Goal: Transaction & Acquisition: Purchase product/service

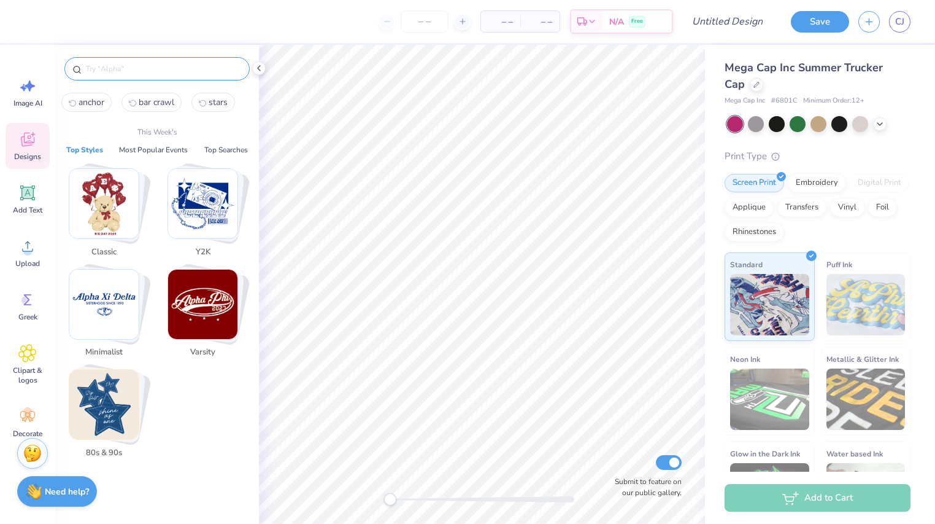
click at [115, 66] on input "text" at bounding box center [163, 69] width 157 height 12
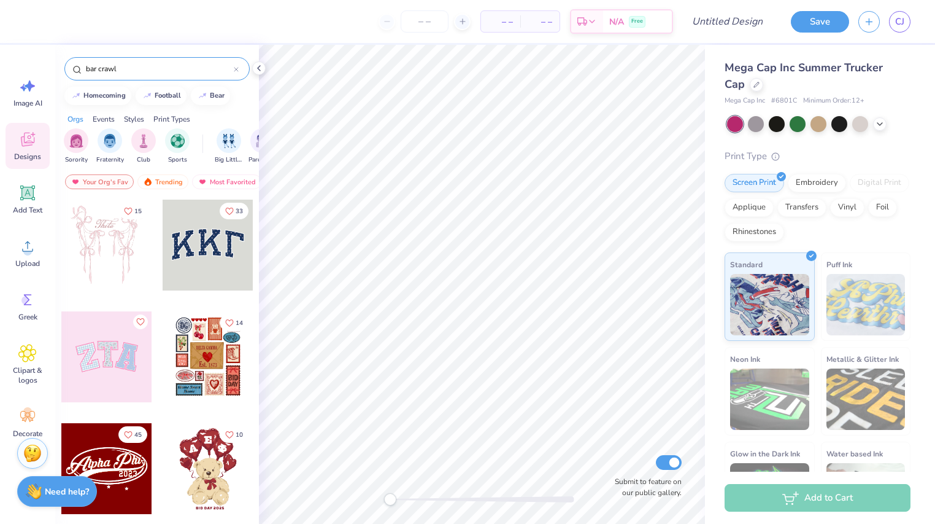
type input "bar crawl"
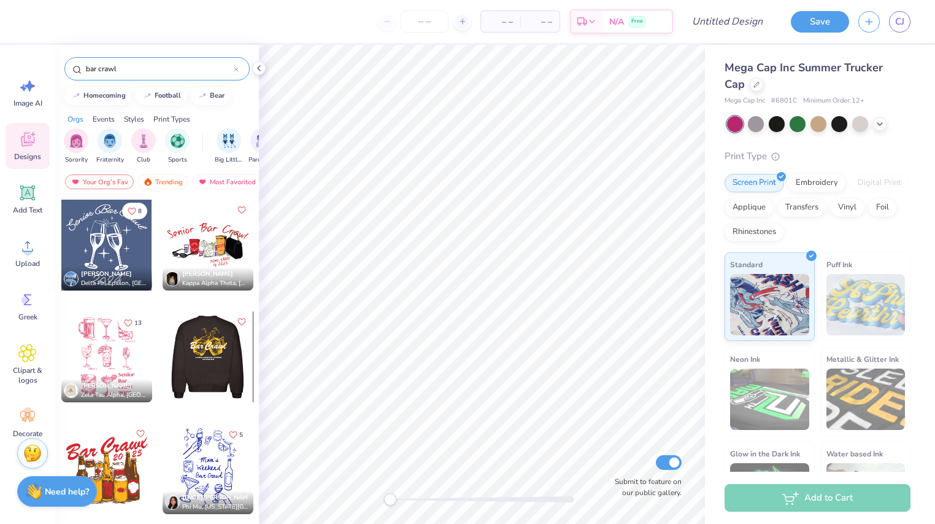
click at [212, 241] on div at bounding box center [208, 244] width 91 height 91
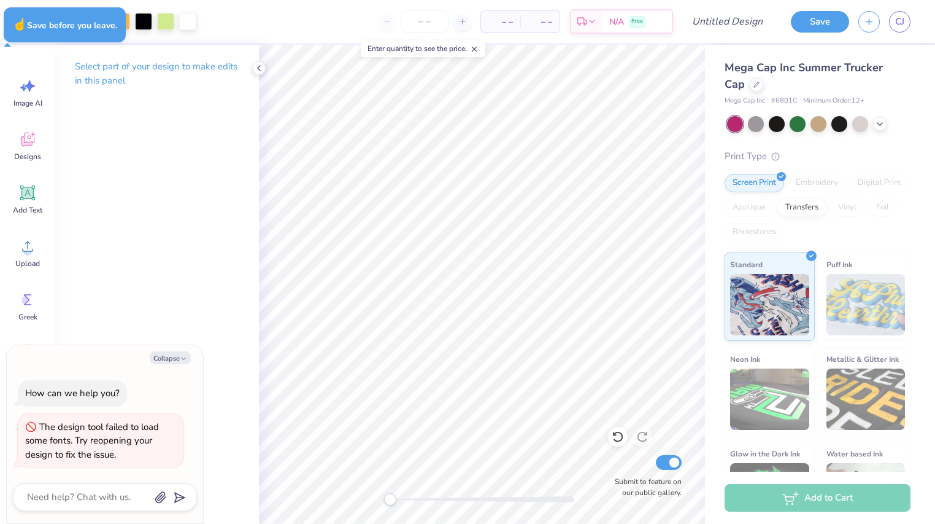
type textarea "x"
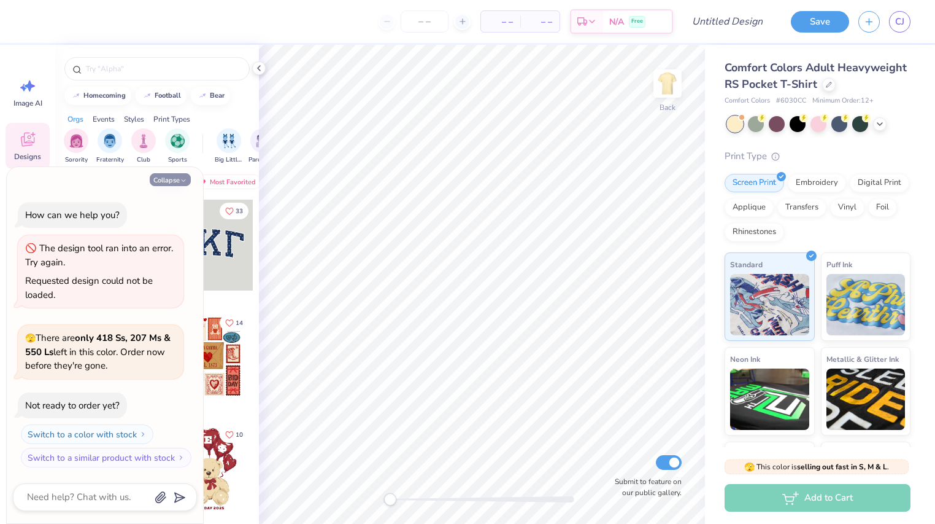
click at [168, 177] on button "Collapse" at bounding box center [170, 179] width 41 height 13
type textarea "x"
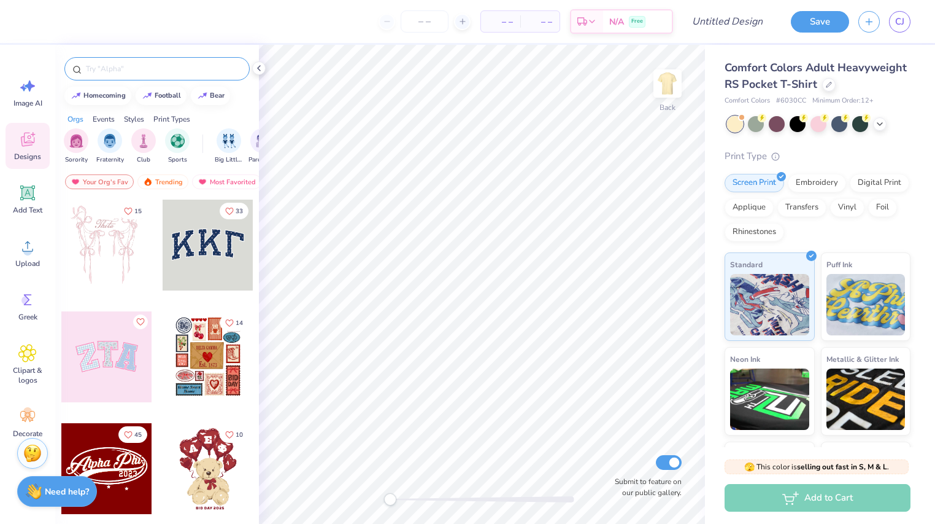
click at [115, 70] on input "text" at bounding box center [163, 69] width 157 height 12
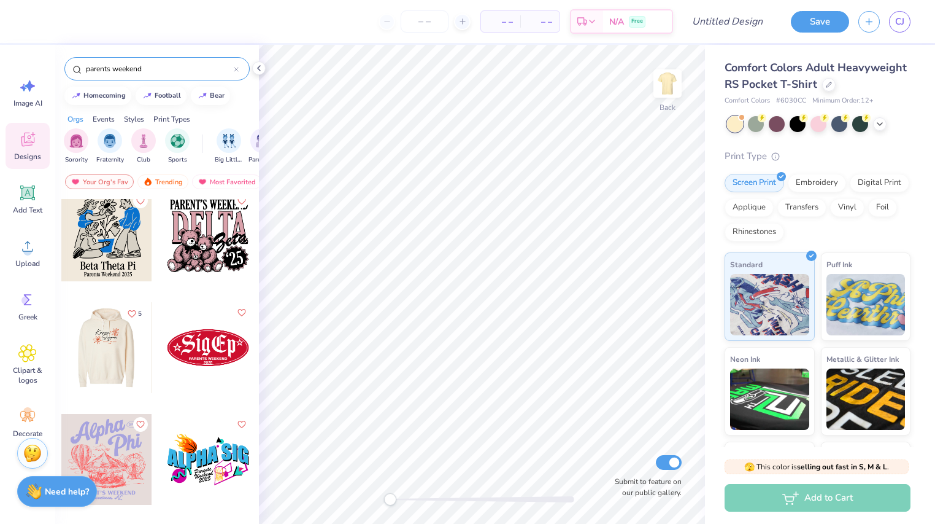
scroll to position [6823, 0]
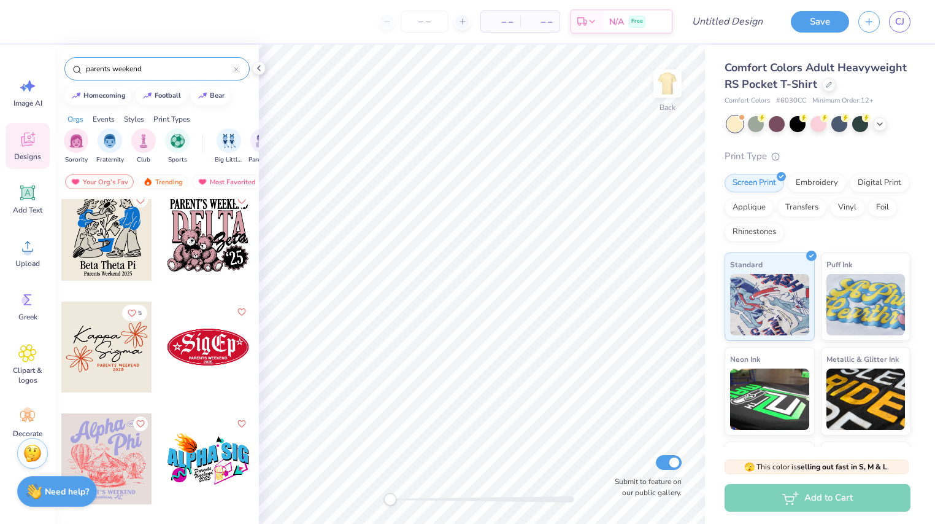
click at [93, 66] on input "parents weekend" at bounding box center [159, 69] width 149 height 12
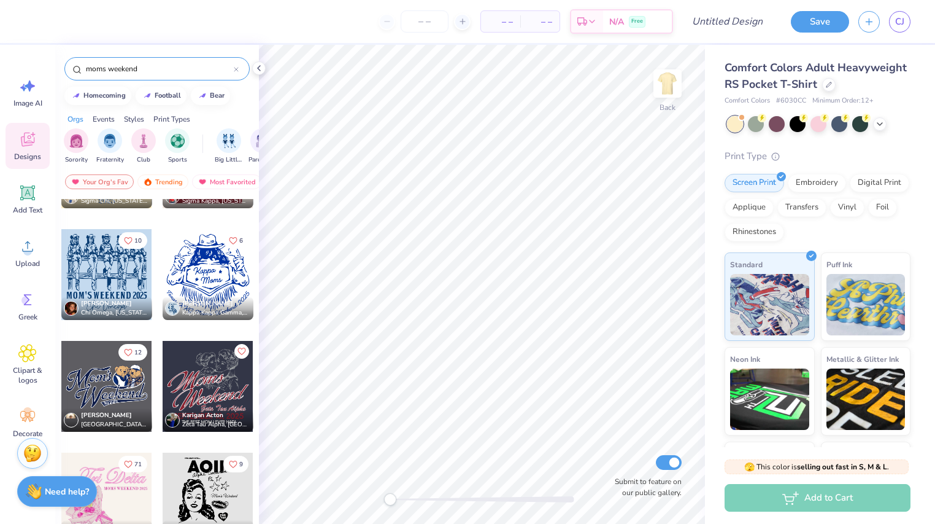
scroll to position [975, 0]
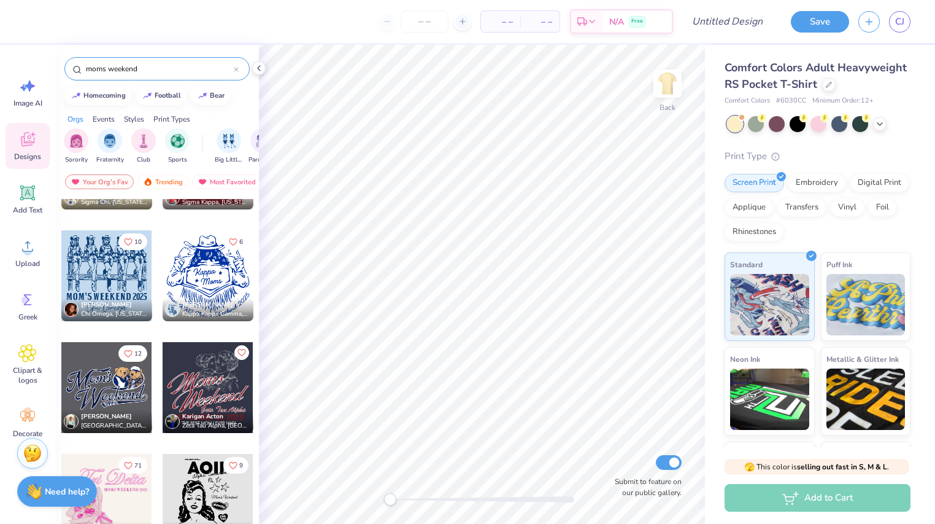
type input "moms weekend"
click at [218, 277] on div at bounding box center [208, 275] width 91 height 91
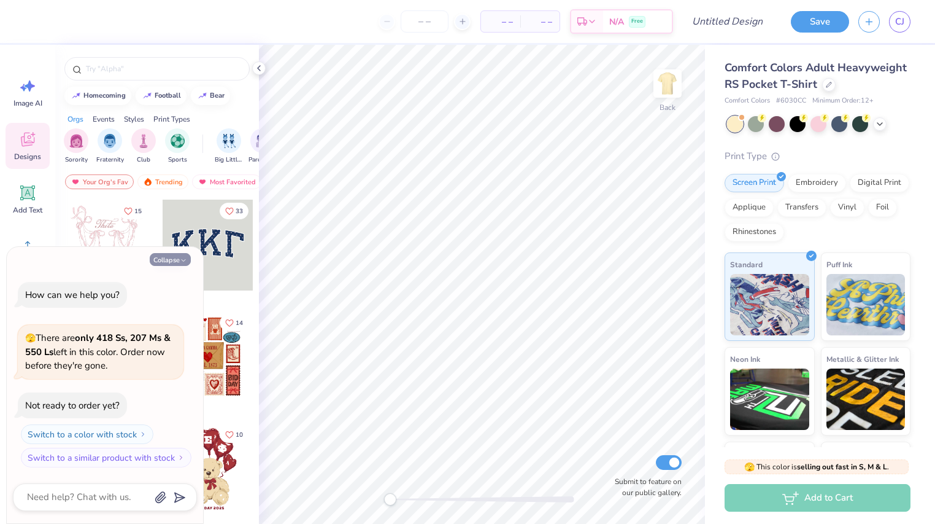
click at [177, 257] on button "Collapse" at bounding box center [170, 259] width 41 height 13
type textarea "x"
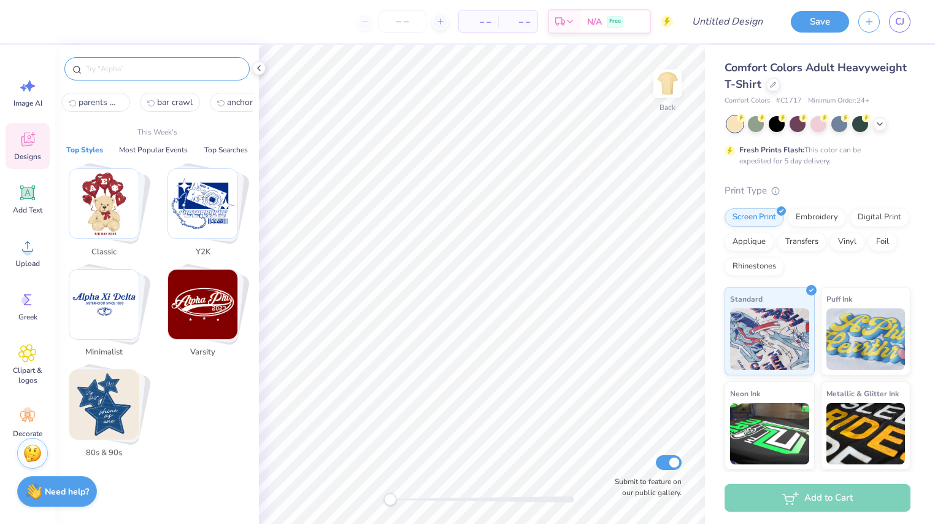
click at [115, 70] on input "text" at bounding box center [163, 69] width 157 height 12
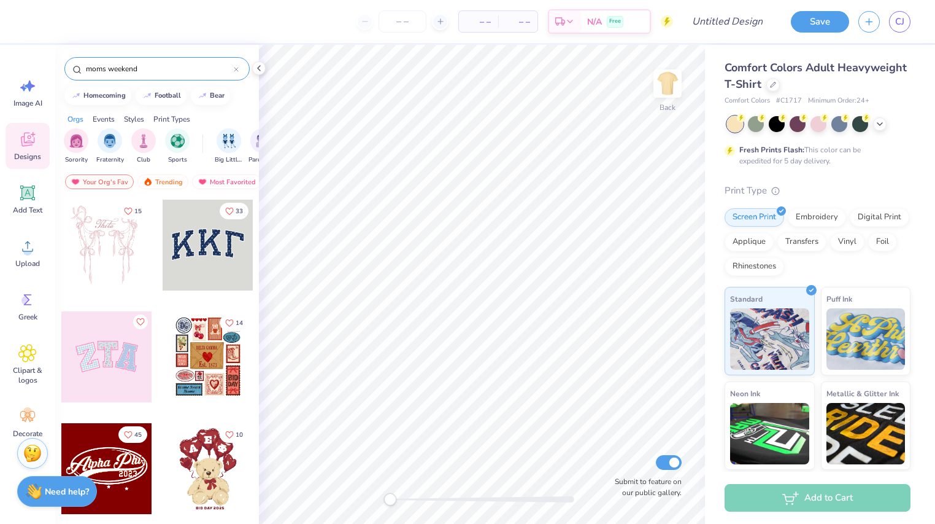
type input "moms weekend"
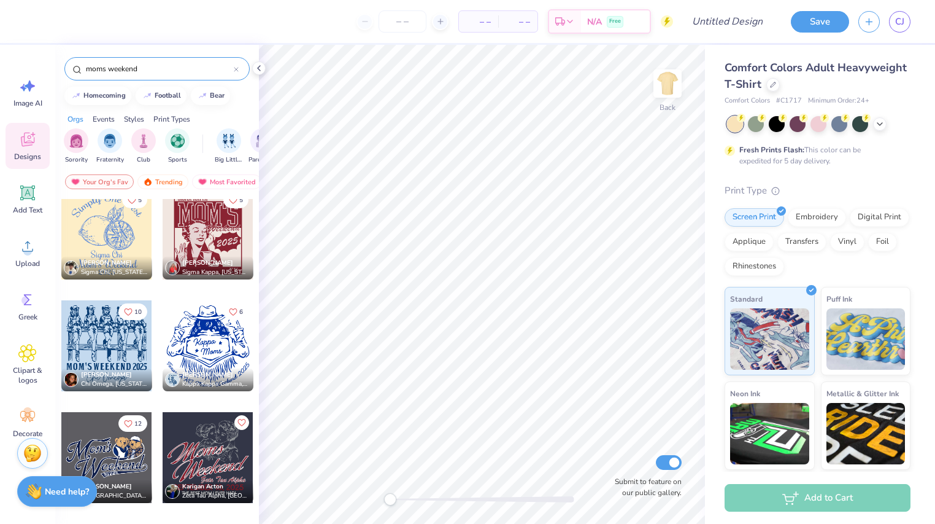
scroll to position [903, 0]
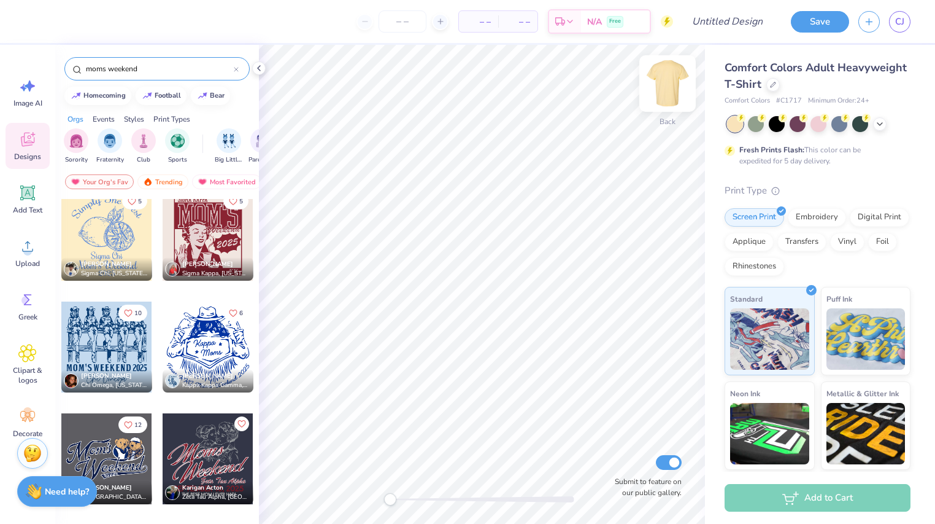
click at [664, 86] on img at bounding box center [667, 83] width 49 height 49
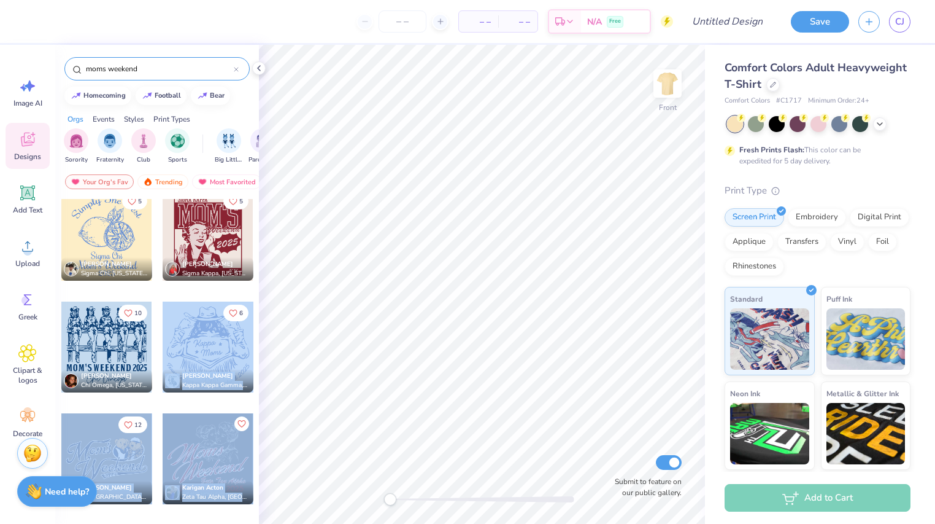
click at [479, 225] on div "– – Per Item – – Total Est. Delivery N/A Free Design Title Save CJ Image AI Des…" at bounding box center [467, 262] width 935 height 524
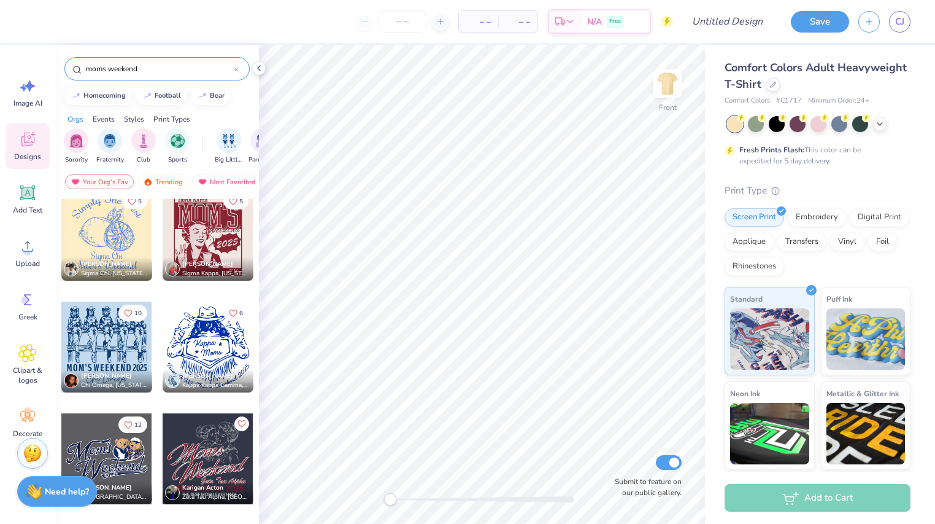
click at [223, 353] on div at bounding box center [208, 346] width 91 height 91
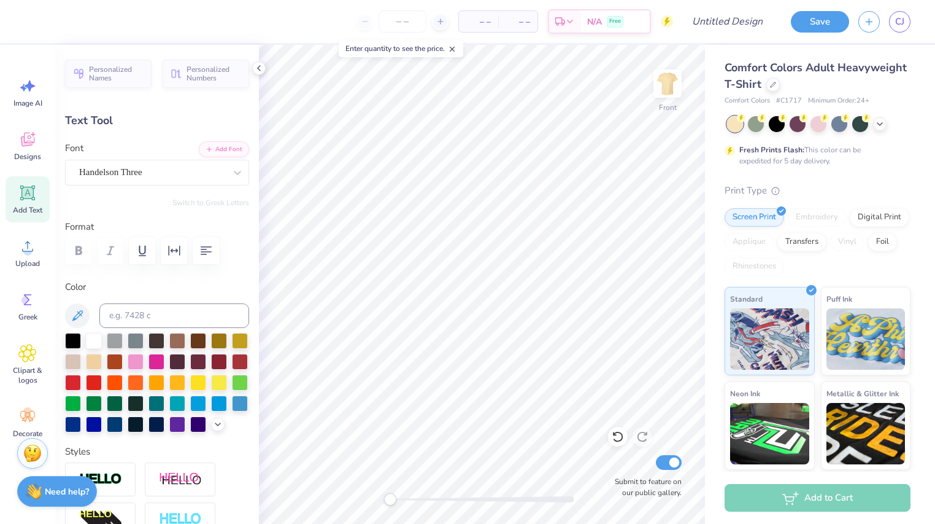
type textarea "Girls"
type input "3.13"
type input "1.05"
type input "10.46"
type textarea "Weekend"
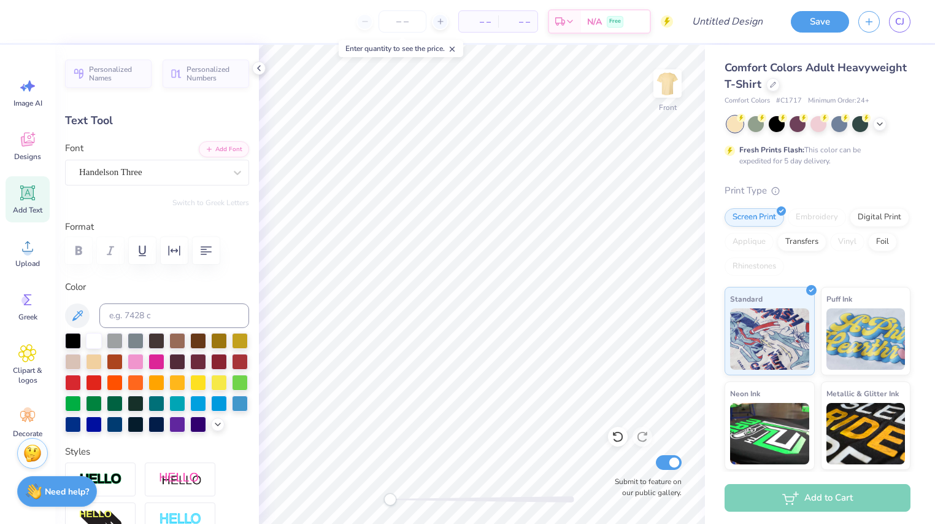
scroll to position [0, 1]
type input "0.0"
type input "10.15"
type input "-4.5"
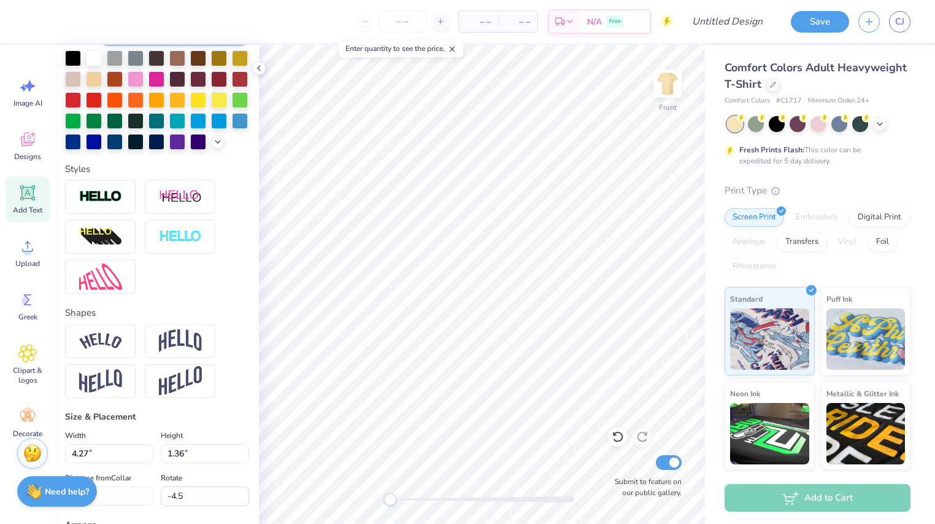
scroll to position [0, 0]
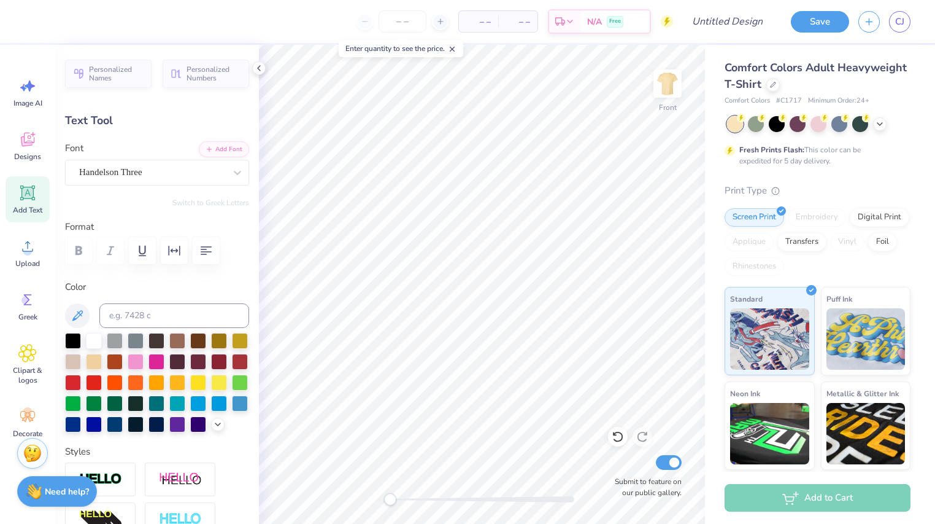
type input "2.37"
type input "1.53"
type input "8.91"
type input "0.0"
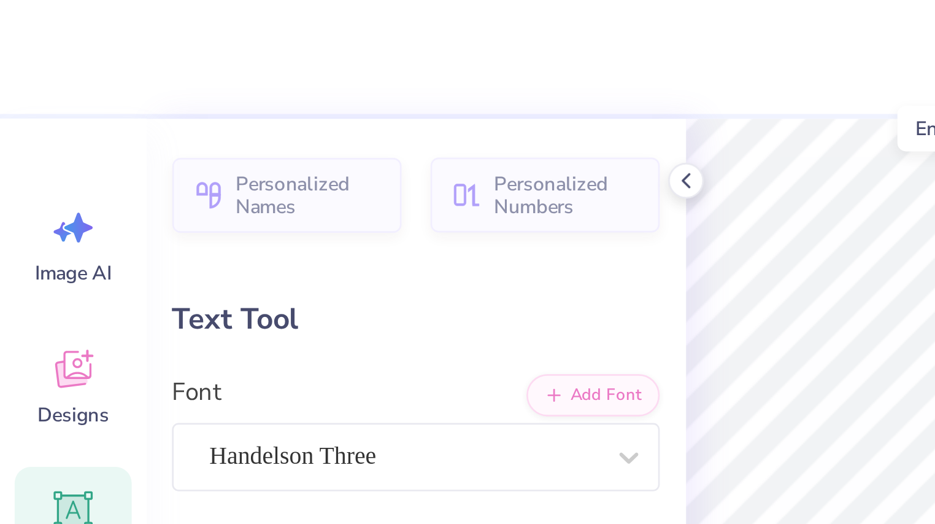
type input "0.0"
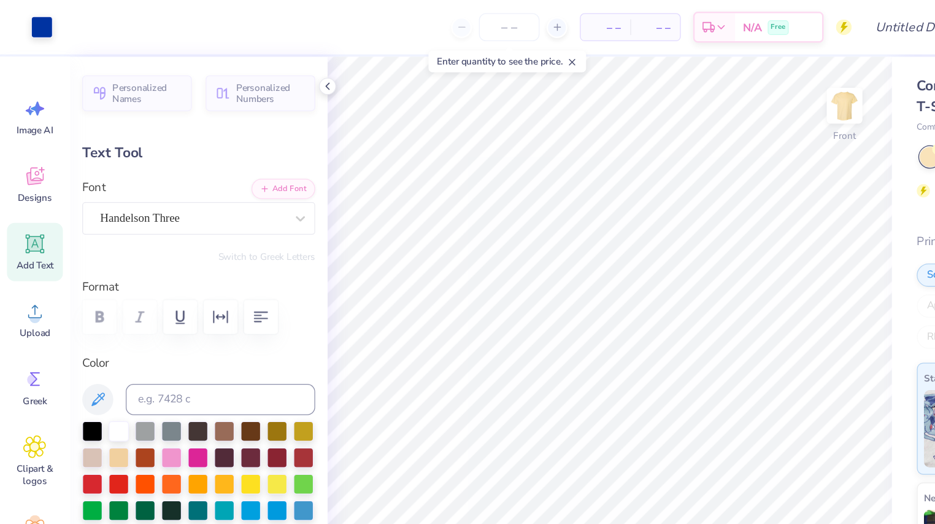
type input "2.37"
type input "1.53"
type input "9.17"
type input "-4.5"
type textarea "Girl's"
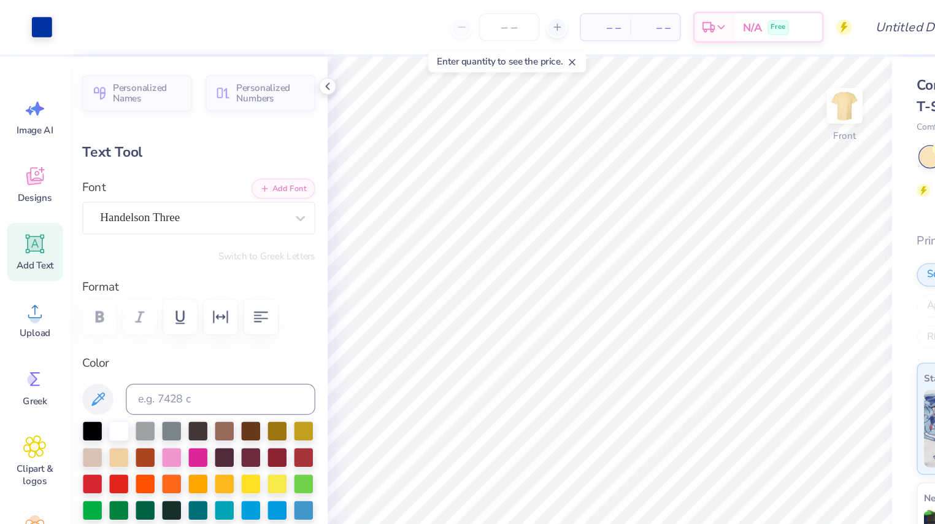
type input "0.0"
type input "11.98"
type input "3.60"
type input "12.48"
type input "0.7"
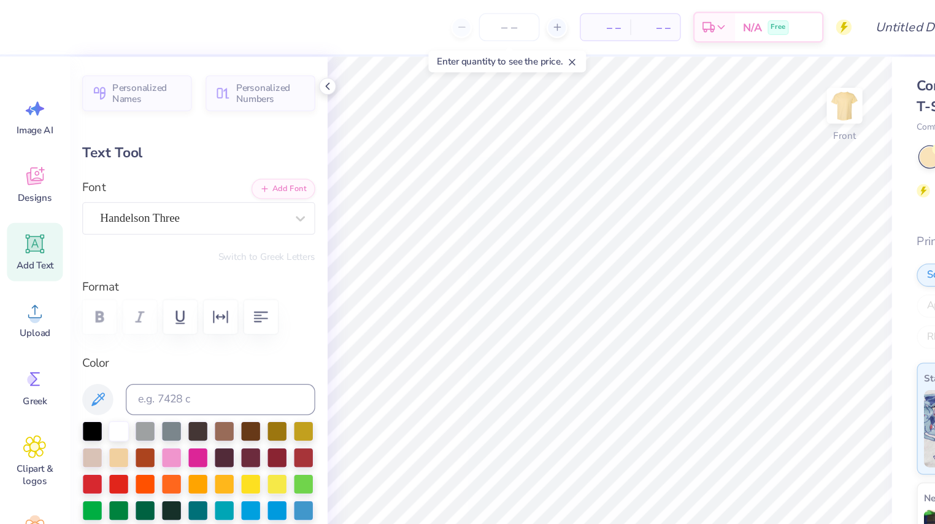
scroll to position [1, 0]
type textarea "Senior Bar Crawl 2025"
type input "0.0"
type input "8.49"
type input "2.67"
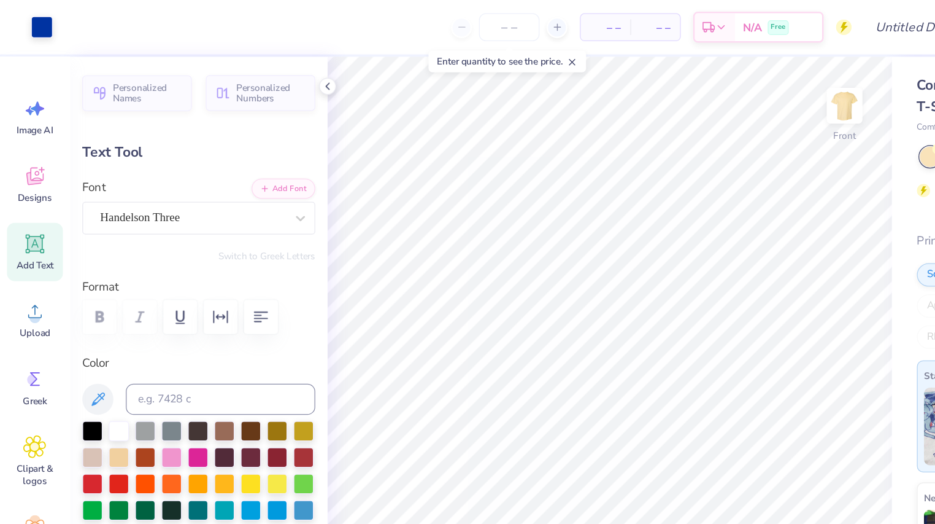
type input "12.96"
type input "0.0"
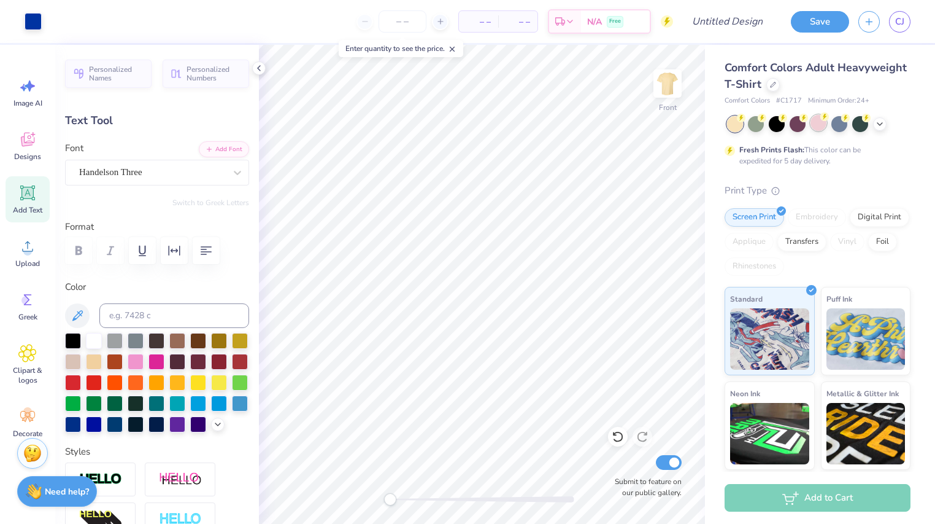
click at [816, 127] on div at bounding box center [819, 123] width 16 height 16
click at [29, 23] on div at bounding box center [33, 20] width 17 height 17
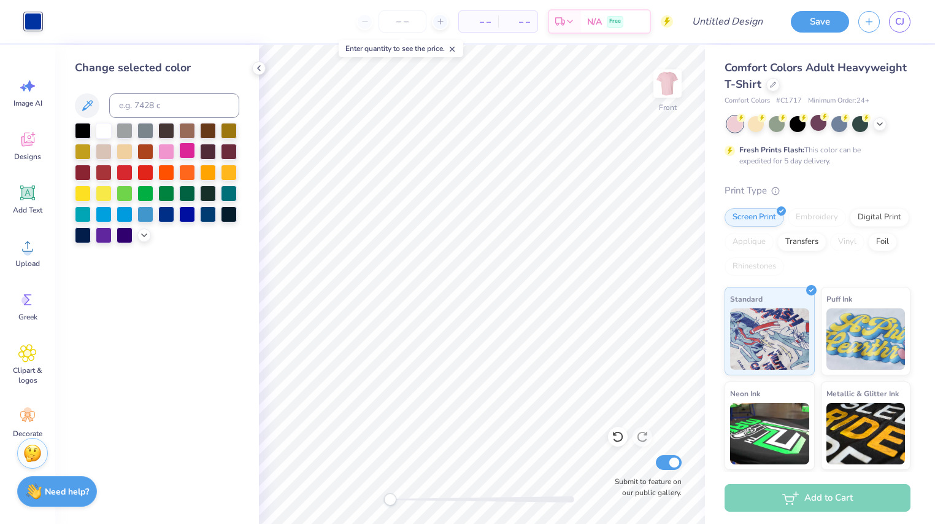
click at [187, 148] on div at bounding box center [187, 150] width 16 height 16
click at [144, 235] on polyline at bounding box center [144, 234] width 5 height 2
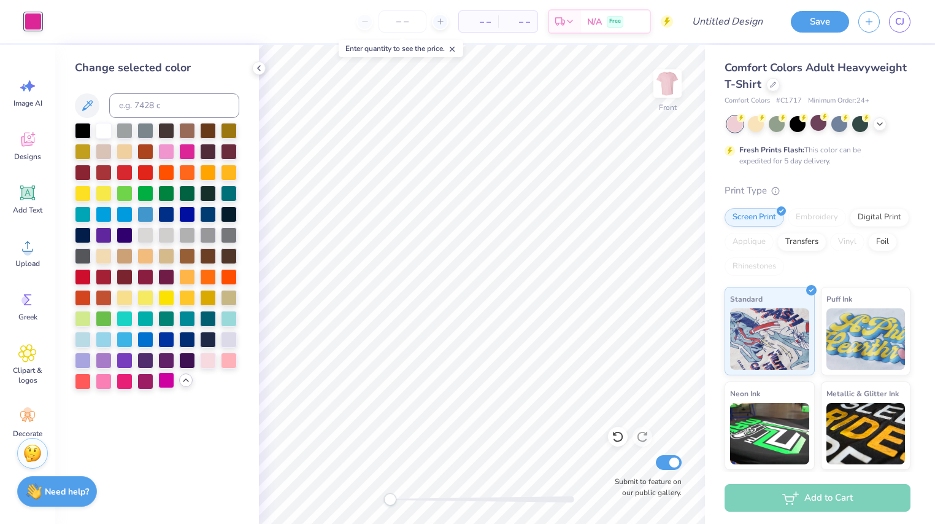
click at [165, 382] on div at bounding box center [166, 380] width 16 height 16
click at [657, 91] on img at bounding box center [667, 83] width 49 height 49
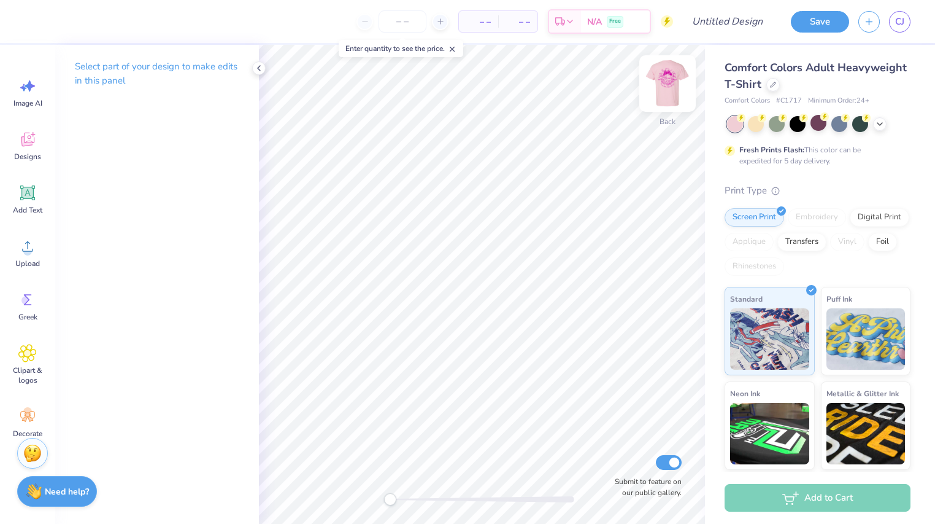
click at [665, 95] on img at bounding box center [667, 83] width 49 height 49
click at [259, 68] on icon at bounding box center [259, 68] width 10 height 10
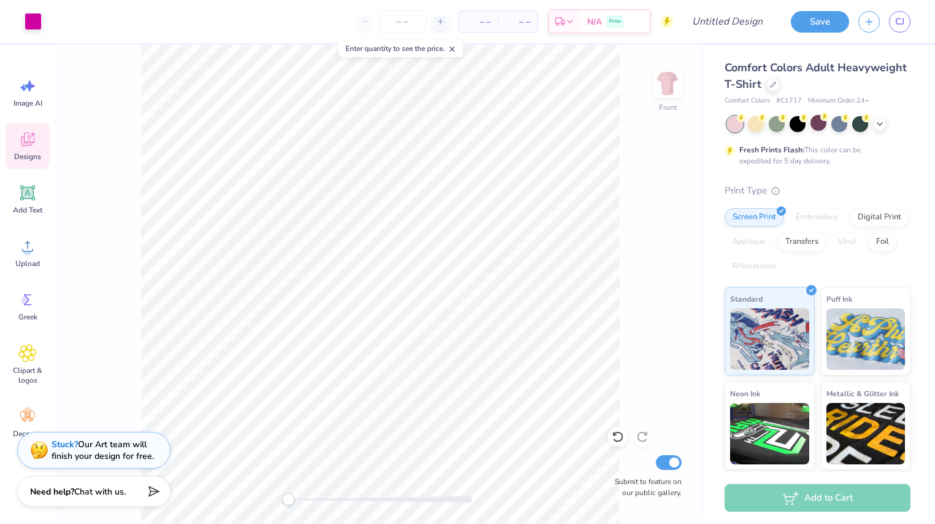
click at [25, 150] on div "Designs" at bounding box center [28, 146] width 44 height 46
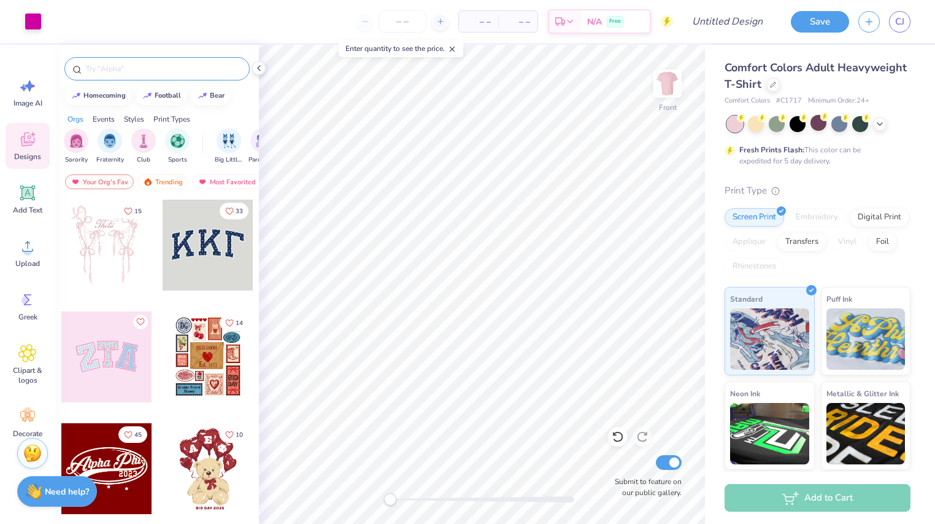
click at [150, 61] on div at bounding box center [156, 68] width 185 height 23
click at [129, 75] on div at bounding box center [156, 68] width 185 height 23
click at [123, 68] on input "text" at bounding box center [163, 69] width 157 height 12
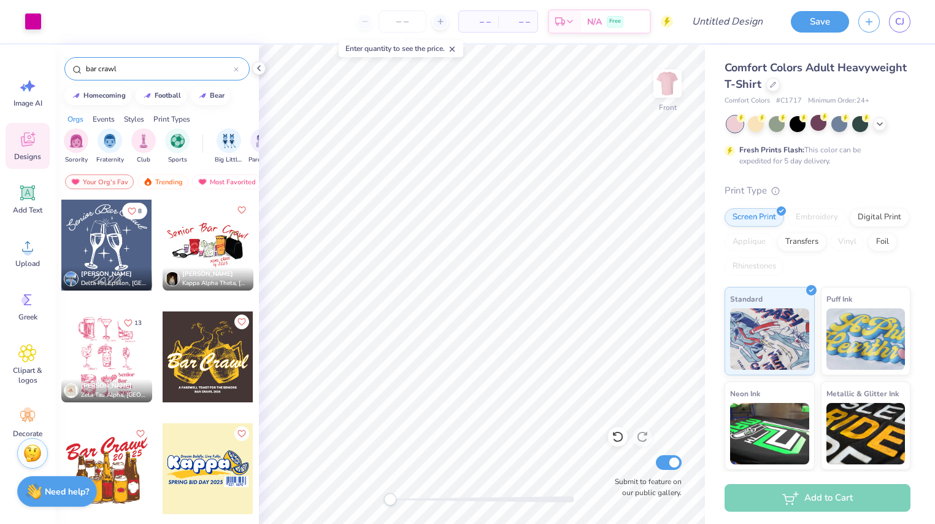
type input "bar crawl"
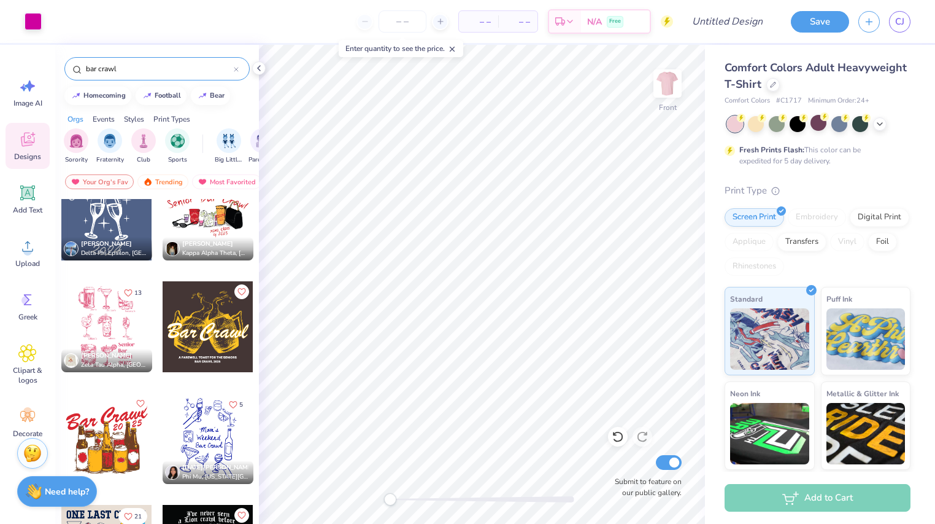
scroll to position [0, 0]
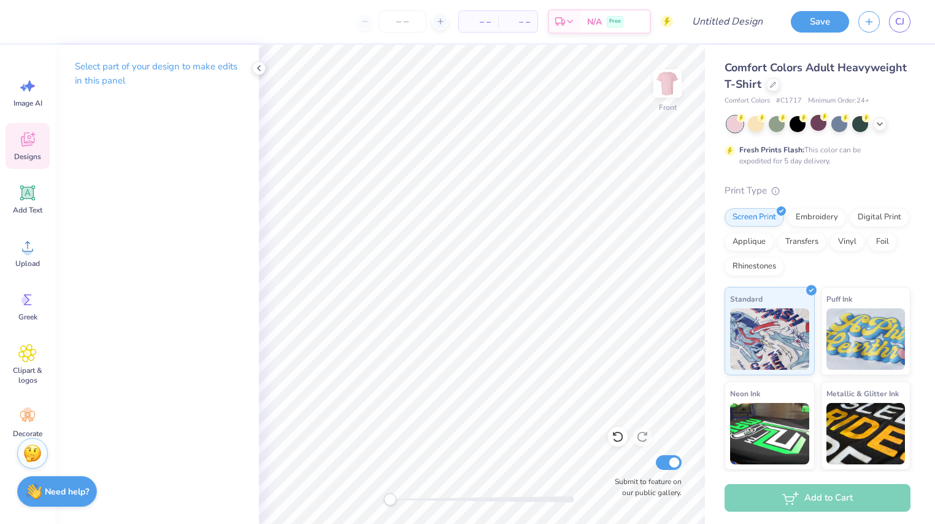
click at [18, 147] on icon at bounding box center [27, 139] width 18 height 18
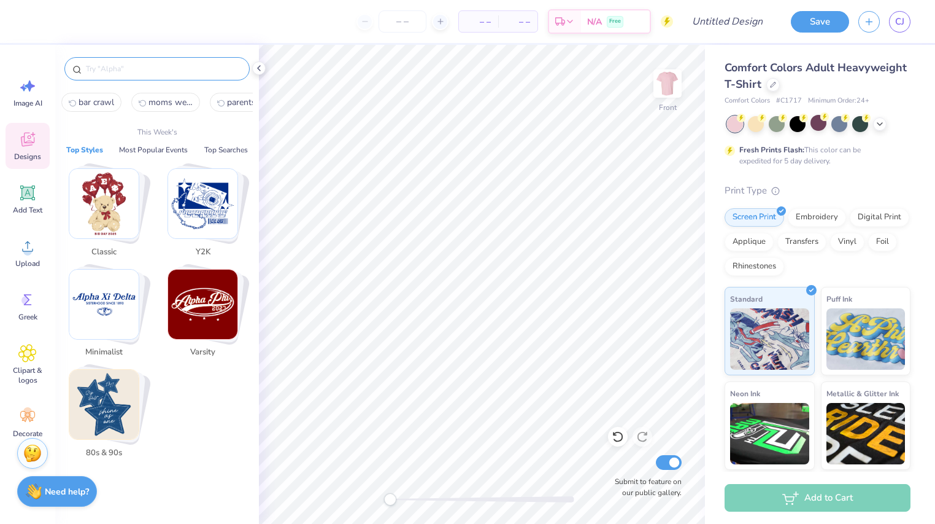
click at [134, 68] on input "text" at bounding box center [163, 69] width 157 height 12
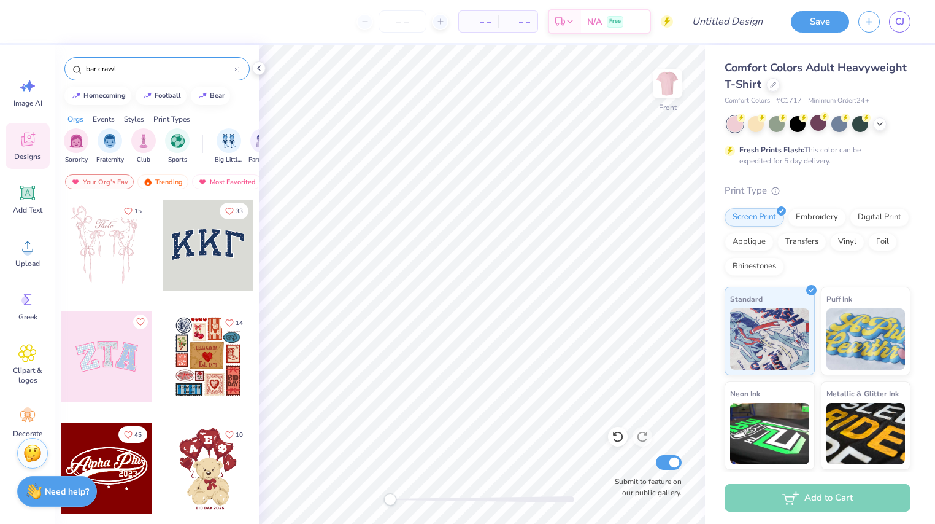
type input "bar crawl"
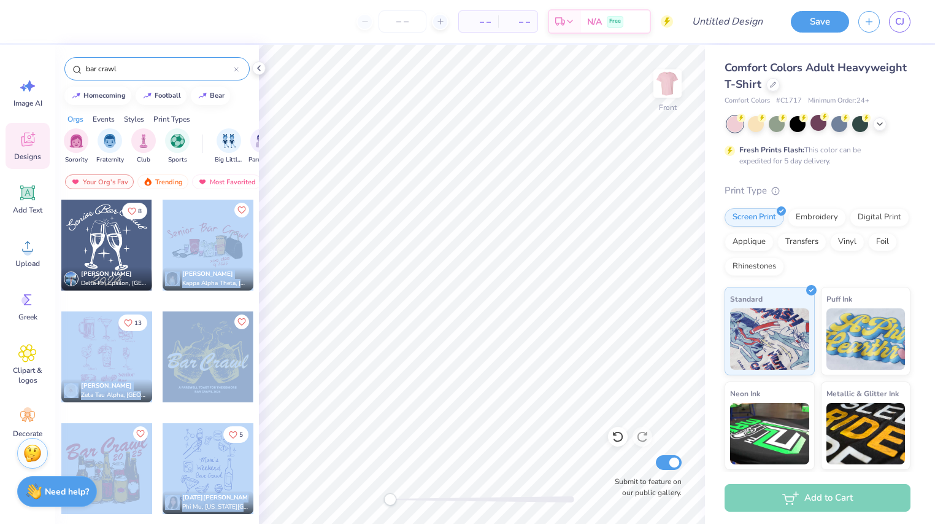
click at [436, 228] on div "– – Per Item – – Total Est. Delivery N/A Free Design Title Save CJ Image AI Des…" at bounding box center [467, 262] width 935 height 524
click at [214, 245] on div at bounding box center [208, 244] width 91 height 91
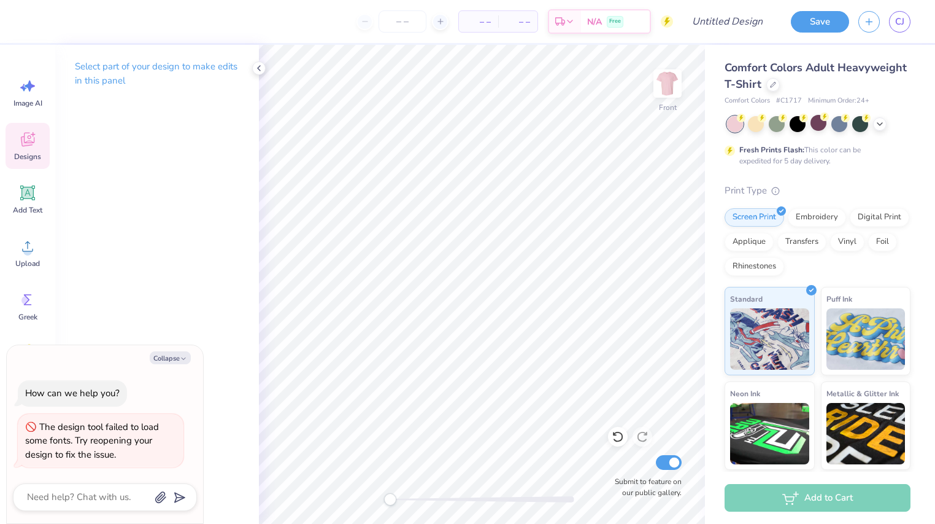
click at [29, 144] on icon at bounding box center [27, 141] width 12 height 10
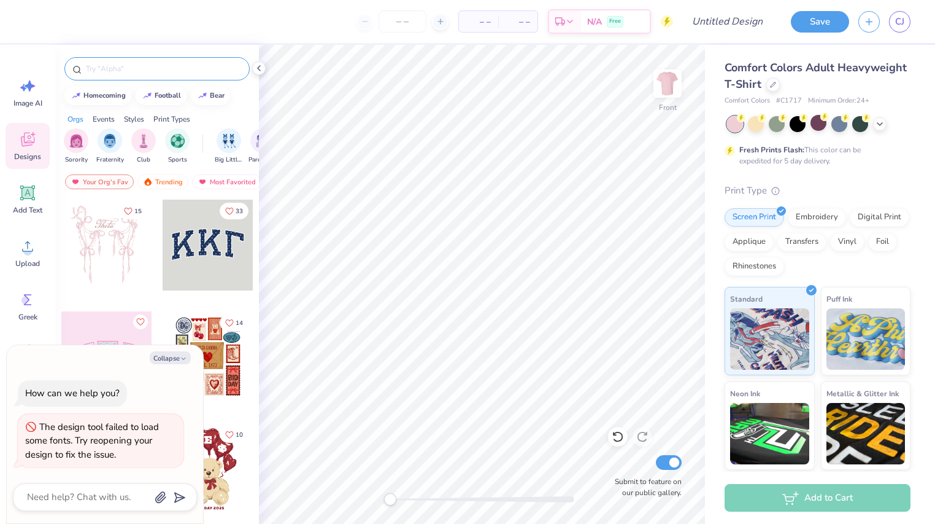
click at [131, 60] on div at bounding box center [156, 68] width 185 height 23
type textarea "x"
click at [129, 66] on input "text" at bounding box center [163, 69] width 157 height 12
type input "moms weekend"
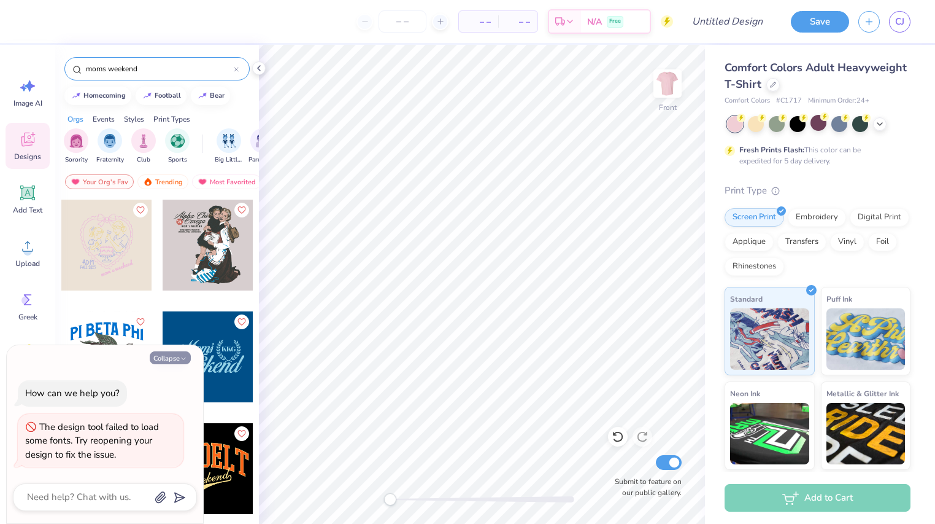
click at [165, 358] on button "Collapse" at bounding box center [170, 357] width 41 height 13
type textarea "x"
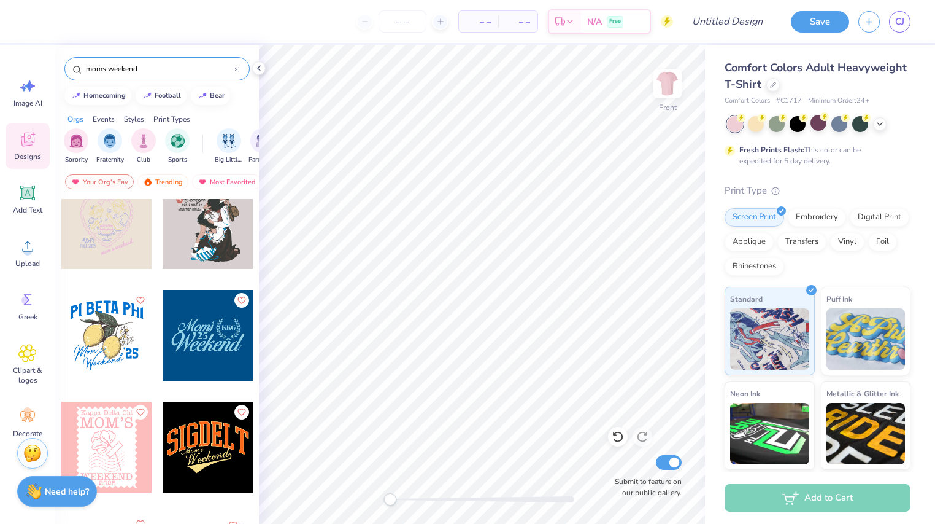
scroll to position [21, 0]
click at [166, 180] on div "Trending" at bounding box center [162, 181] width 51 height 15
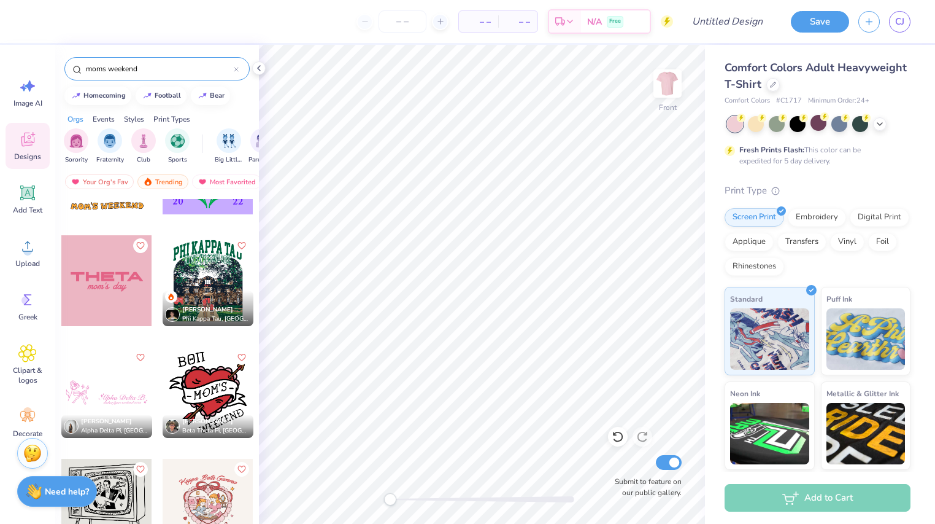
scroll to position [2532, 0]
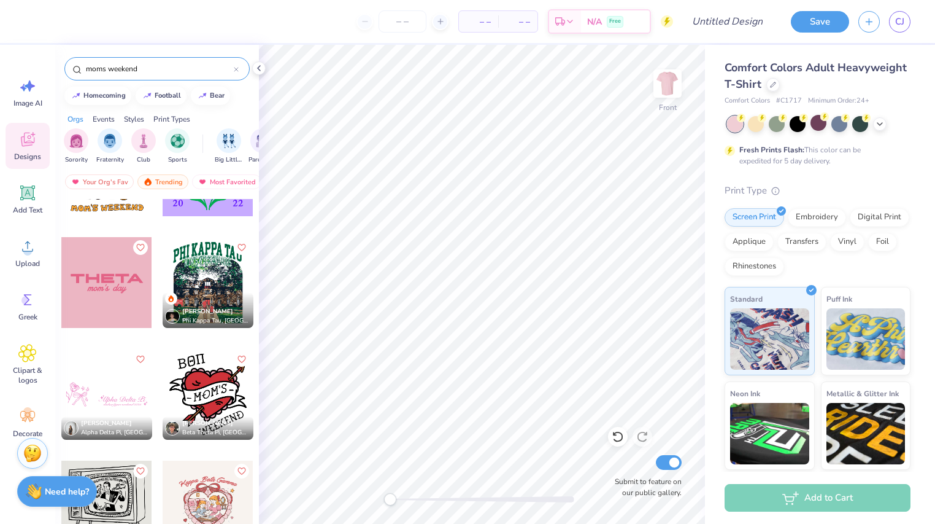
click at [150, 70] on input "moms weekend" at bounding box center [159, 69] width 149 height 12
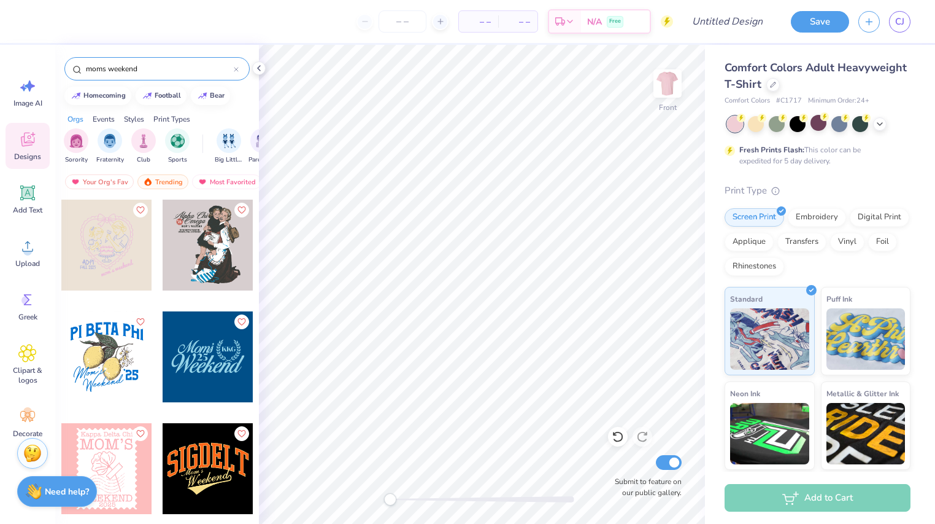
click at [150, 70] on input "moms weekend" at bounding box center [159, 69] width 149 height 12
type input "girls"
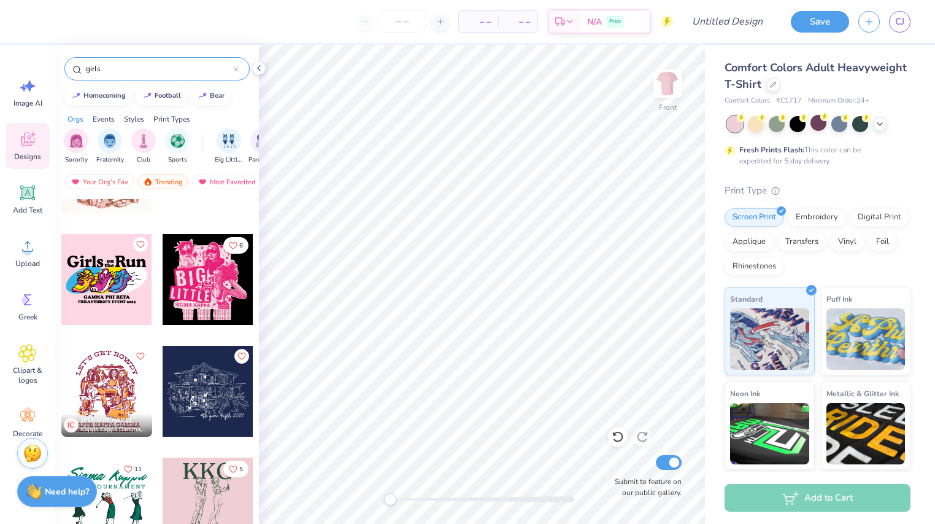
scroll to position [0, 0]
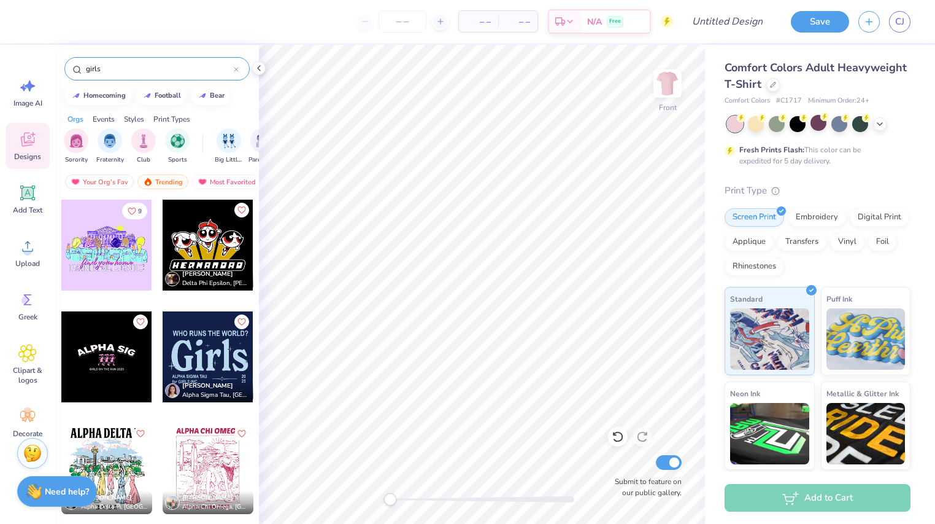
click at [136, 57] on div "girls" at bounding box center [156, 68] width 185 height 23
click at [136, 58] on div "girls" at bounding box center [156, 68] width 185 height 23
click at [136, 64] on input "girls" at bounding box center [159, 69] width 149 height 12
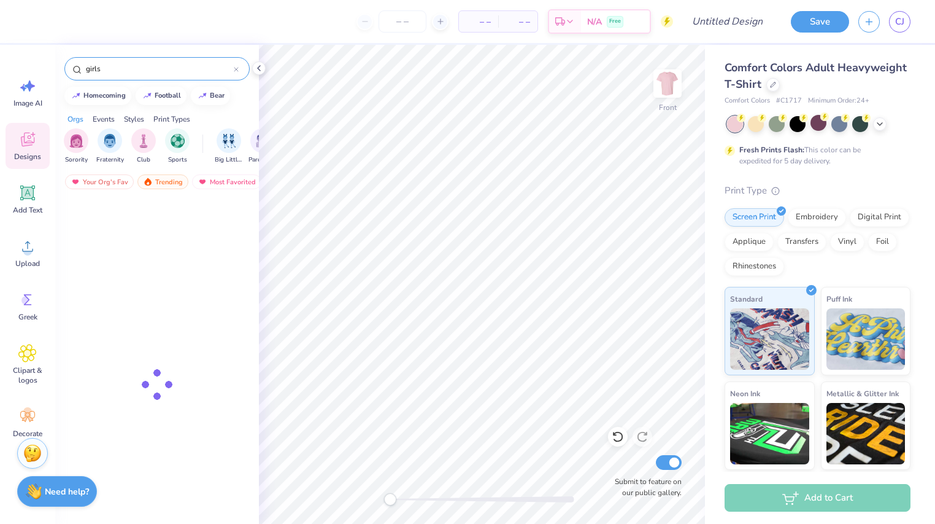
click at [136, 64] on input "girls" at bounding box center [159, 69] width 149 height 12
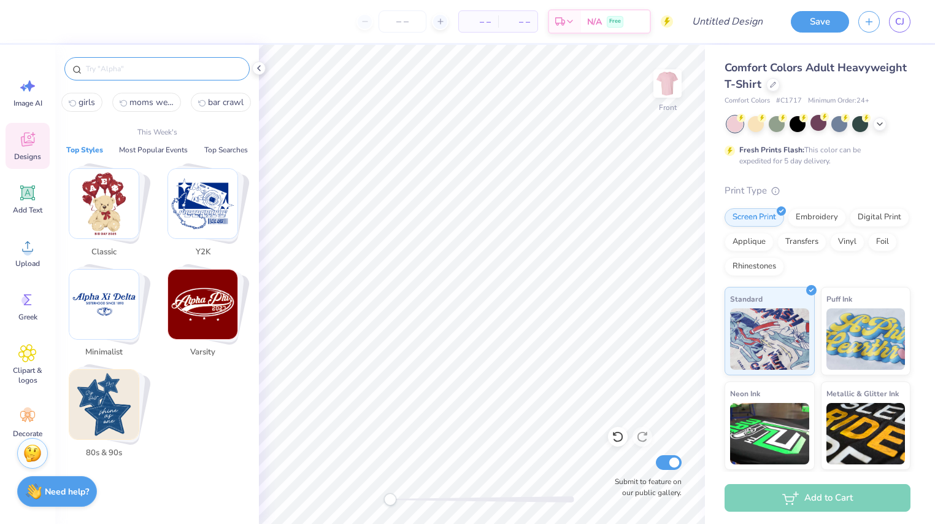
click at [132, 223] on img "Stack Card Button Classic" at bounding box center [103, 203] width 69 height 69
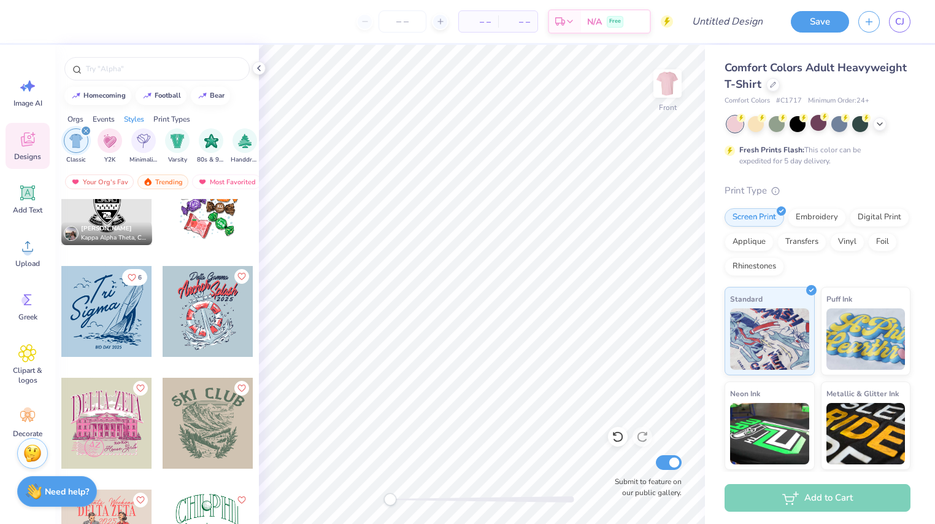
scroll to position [4300, 0]
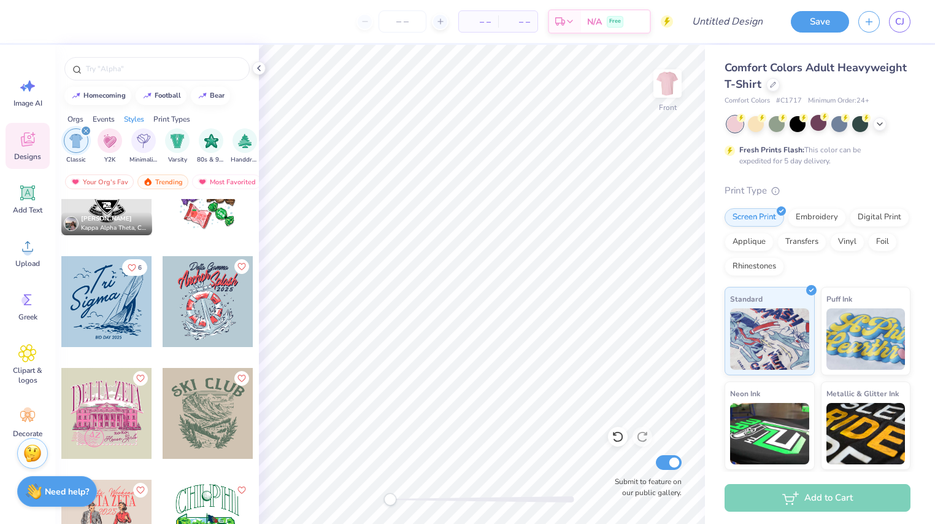
click at [85, 131] on icon "filter for Classic" at bounding box center [85, 130] width 5 height 5
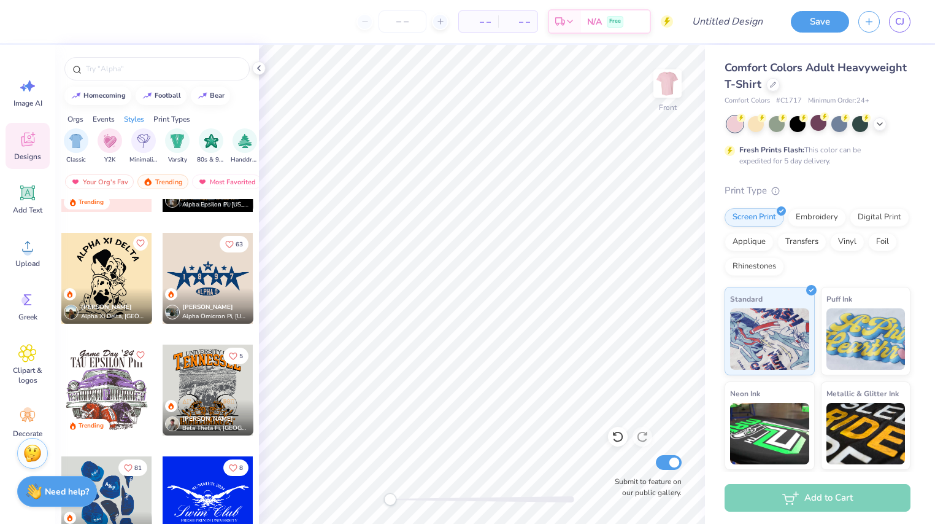
scroll to position [3096, 0]
